Goal: Information Seeking & Learning: Learn about a topic

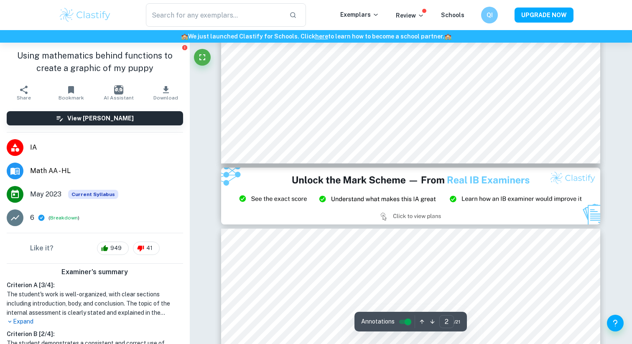
type input "3"
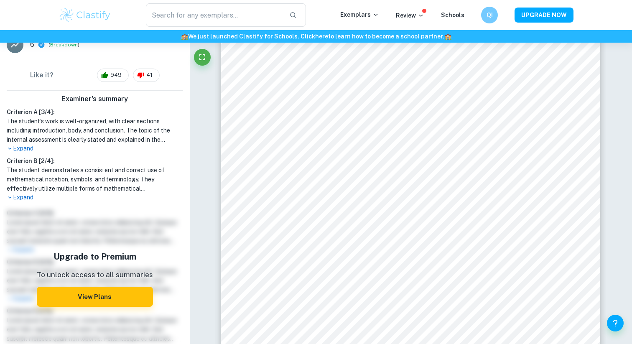
scroll to position [183, 0]
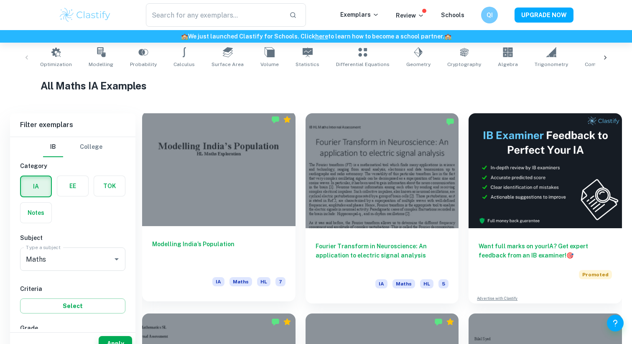
scroll to position [201, 0]
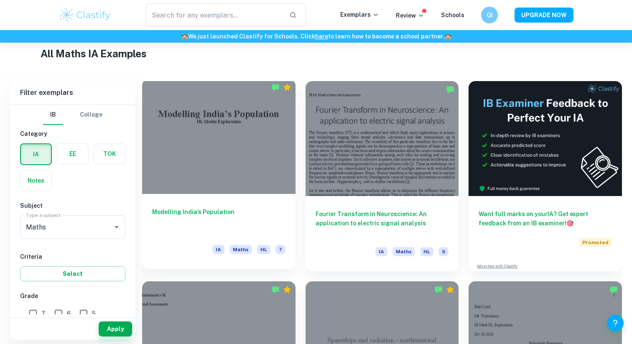
click at [185, 200] on div "Modelling India’s Population IA Maths HL 7" at bounding box center [218, 231] width 153 height 75
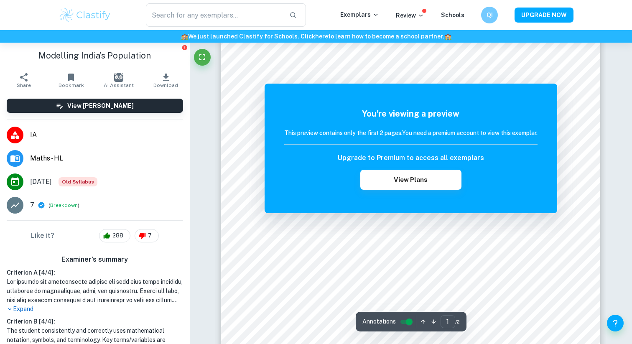
scroll to position [126, 0]
click at [370, 184] on button "View Plans" at bounding box center [410, 180] width 101 height 20
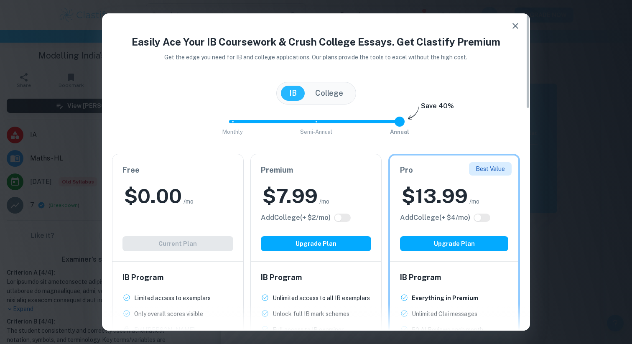
click at [212, 203] on div "$ 0.00 /mo" at bounding box center [178, 196] width 111 height 27
click at [514, 23] on icon "button" at bounding box center [516, 26] width 10 height 10
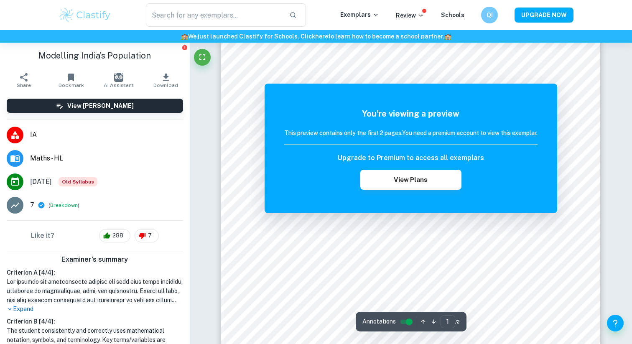
scroll to position [0, 0]
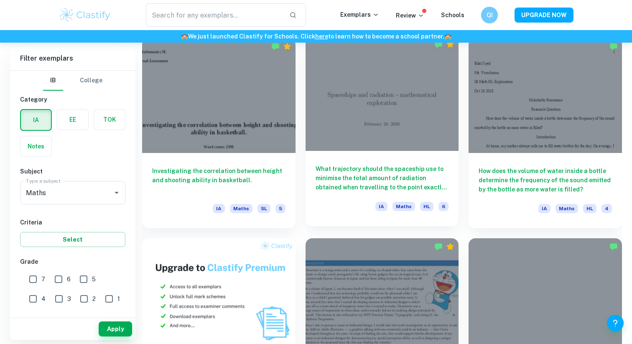
scroll to position [447, 0]
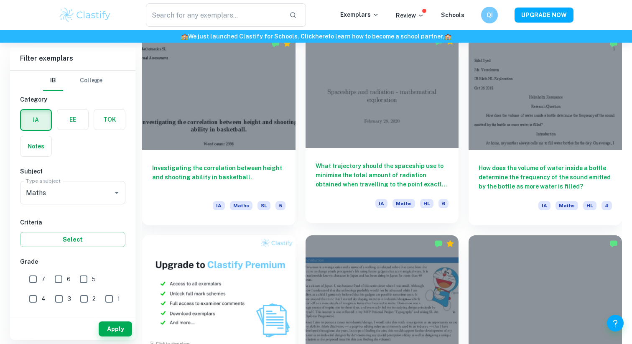
click at [353, 106] on div at bounding box center [382, 90] width 153 height 115
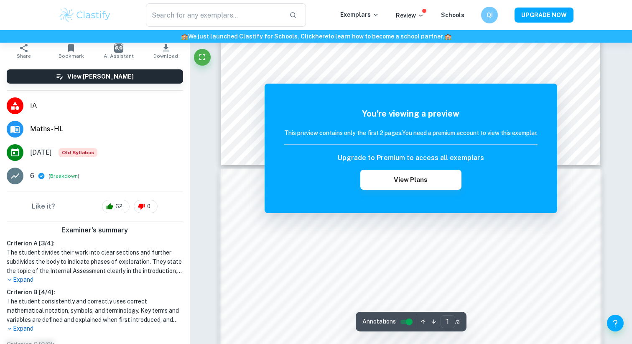
scroll to position [424, 0]
